Goal: Use online tool/utility

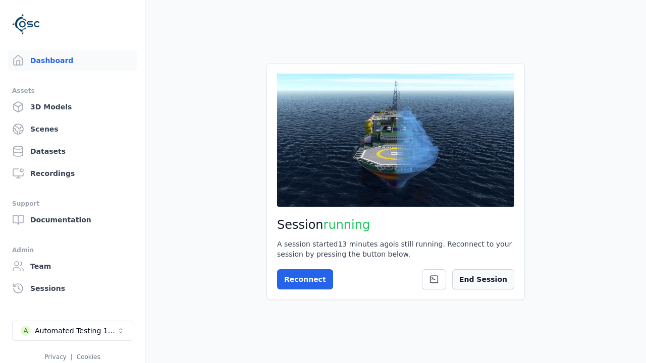
click at [503, 283] on button "End Session" at bounding box center [483, 279] width 62 height 20
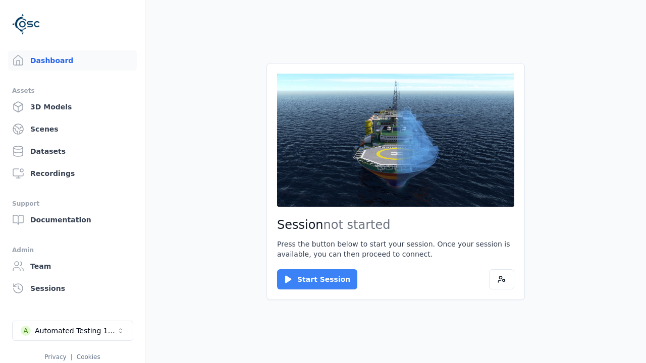
click at [311, 279] on button "Start Session" at bounding box center [317, 279] width 80 height 20
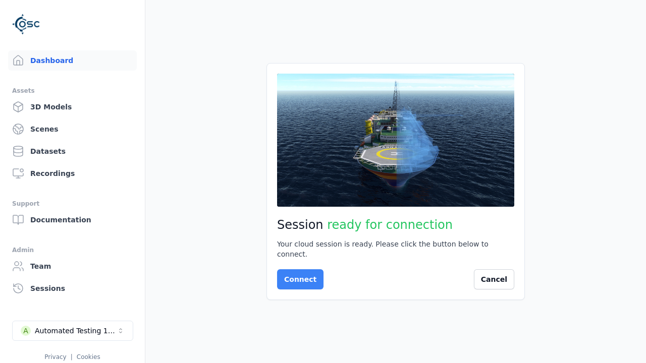
click at [297, 274] on button "Connect" at bounding box center [300, 279] width 46 height 20
